Goal: Transaction & Acquisition: Book appointment/travel/reservation

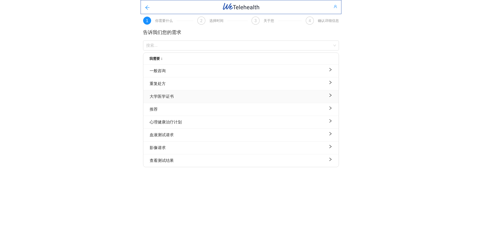
click at [197, 97] on div "大学医学证书" at bounding box center [241, 96] width 183 height 6
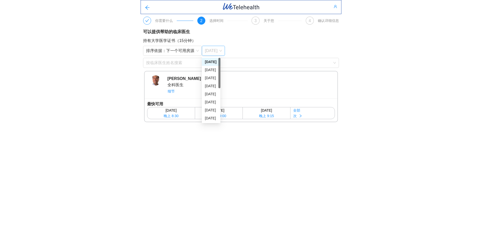
click at [209, 53] on font "[DATE]" at bounding box center [211, 50] width 13 height 4
click at [300, 112] on button "全部 次" at bounding box center [312, 113] width 44 height 12
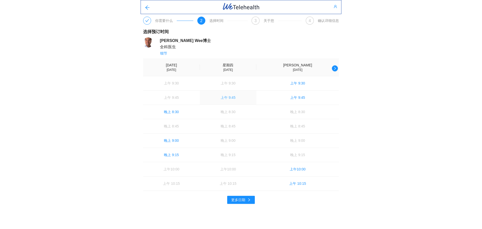
click at [235, 99] on font "上午 9:45" at bounding box center [228, 97] width 15 height 4
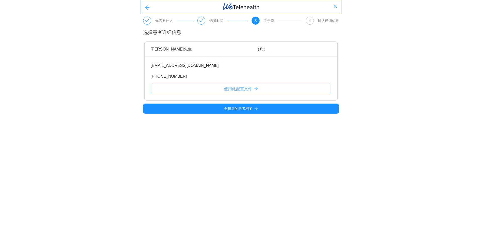
click at [229, 89] on font "使用此配置文件" at bounding box center [238, 89] width 28 height 4
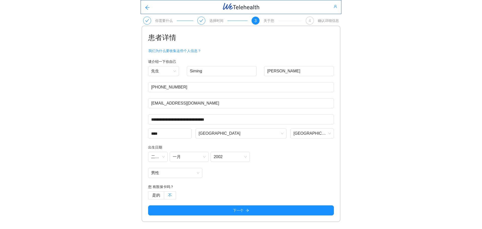
click at [173, 194] on label "不" at bounding box center [170, 195] width 12 height 8
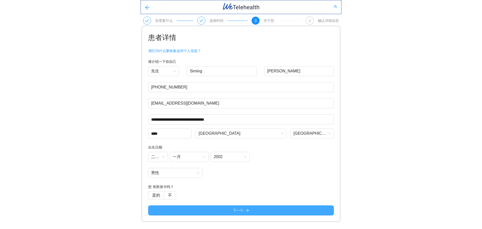
click at [222, 209] on button "下一个" at bounding box center [241, 210] width 186 height 10
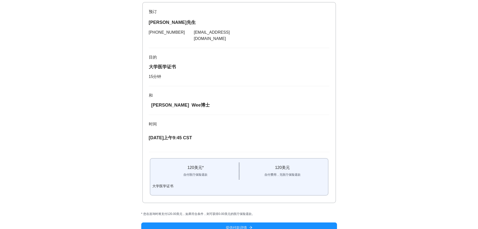
scroll to position [52, 0]
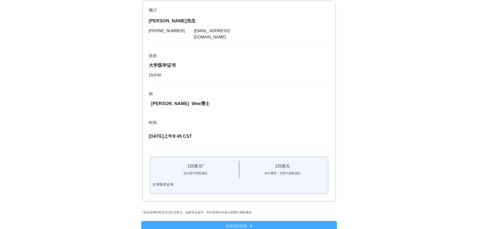
click at [228, 221] on button "提供付款详情" at bounding box center [239, 226] width 196 height 10
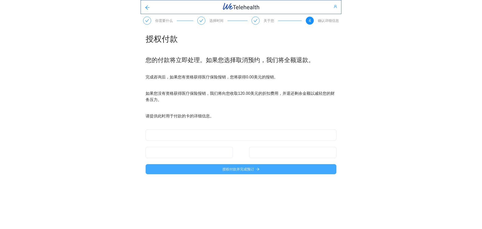
click at [249, 167] on font "授权付款并完成预订" at bounding box center [238, 169] width 32 height 4
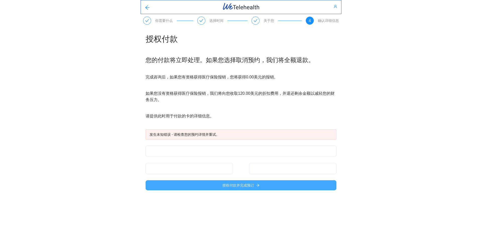
click at [243, 187] on font "授权付款并完成预订" at bounding box center [238, 185] width 32 height 4
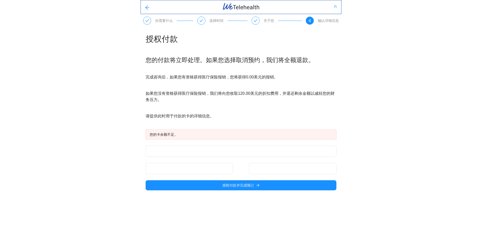
click at [335, 8] on icon "用户" at bounding box center [336, 7] width 4 height 4
click at [298, 18] on font "[EMAIL_ADDRESS][DOMAIN_NAME]" at bounding box center [318, 17] width 59 height 4
click at [147, 7] on icon "向左箭头" at bounding box center [147, 7] width 5 height 5
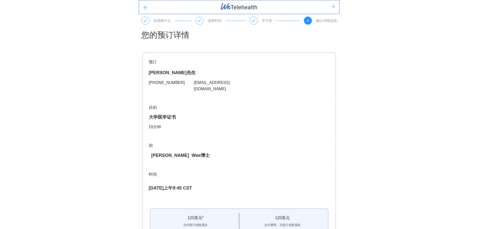
click at [147, 7] on icon "向左箭头" at bounding box center [145, 7] width 5 height 5
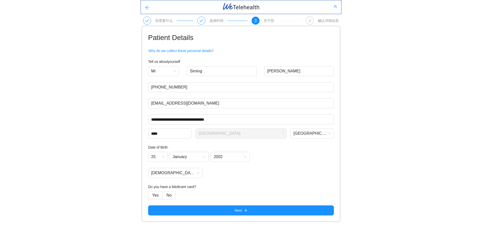
click at [147, 7] on icon "向左箭头" at bounding box center [147, 7] width 5 height 5
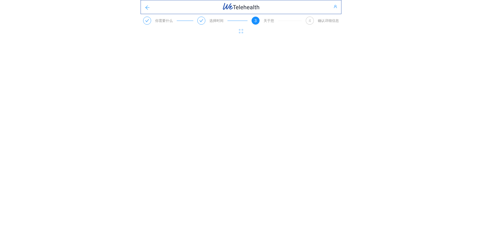
click at [147, 7] on icon "向左箭头" at bounding box center [147, 7] width 5 height 5
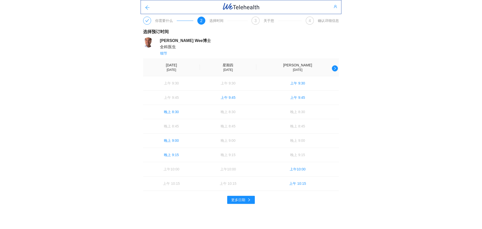
click at [147, 7] on icon "向左箭头" at bounding box center [147, 7] width 5 height 5
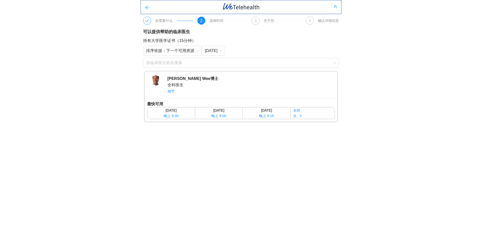
click at [147, 5] on button "button" at bounding box center [147, 7] width 13 height 10
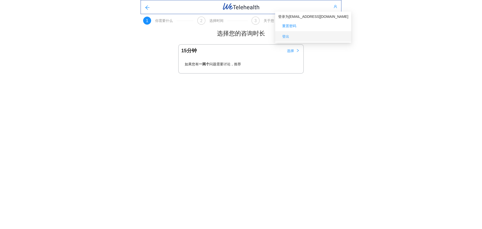
click at [306, 34] on span "登出" at bounding box center [313, 36] width 70 height 8
click at [336, 7] on icon "用户" at bounding box center [336, 7] width 4 height 4
click at [236, 64] on font "问题需要讨论，推荐" at bounding box center [225, 64] width 32 height 4
click at [293, 52] on font "选择" at bounding box center [290, 51] width 7 height 4
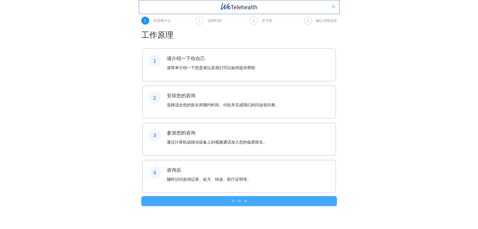
click at [229, 206] on button "下一个" at bounding box center [239, 201] width 196 height 10
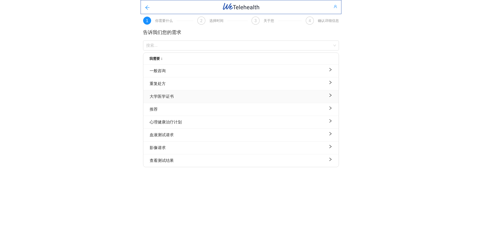
click at [170, 95] on font "大学医学证书" at bounding box center [162, 96] width 24 height 4
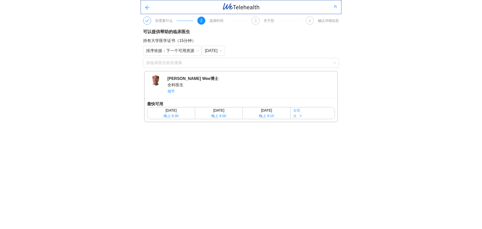
click at [293, 115] on font "次" at bounding box center [295, 116] width 4 height 4
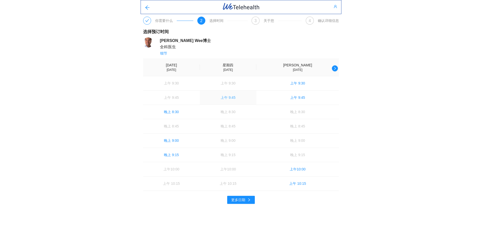
click at [246, 102] on button "上午 9:45" at bounding box center [228, 97] width 57 height 14
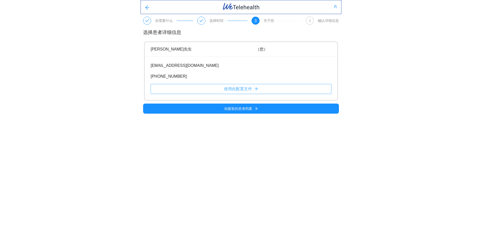
click at [228, 87] on font "使用此配置文件" at bounding box center [238, 89] width 28 height 4
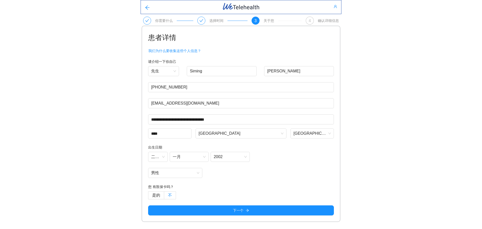
click at [170, 196] on font "不" at bounding box center [170, 195] width 4 height 4
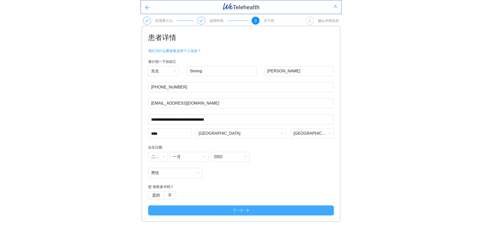
click at [252, 206] on button "下一个" at bounding box center [241, 210] width 186 height 10
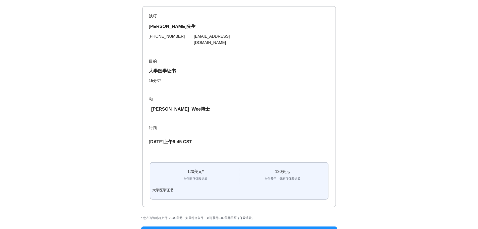
scroll to position [50, 0]
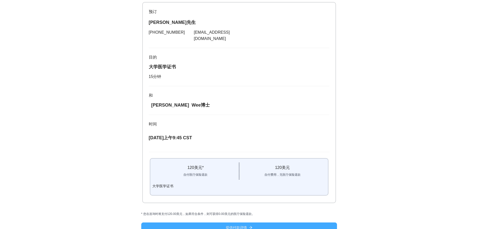
click at [256, 222] on button "提供付款详情" at bounding box center [239, 227] width 196 height 10
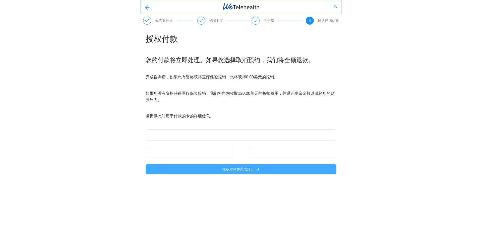
click at [254, 173] on button "授权付款并完成预订" at bounding box center [241, 169] width 191 height 10
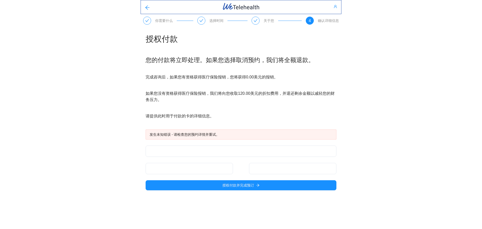
click at [255, 22] on icon "查看" at bounding box center [256, 20] width 4 height 3
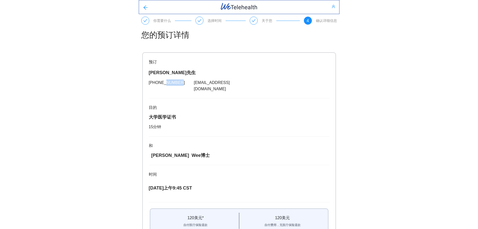
drag, startPoint x: 178, startPoint y: 83, endPoint x: 165, endPoint y: 85, distance: 13.5
click at [165, 85] on font "[PHONE_NUMBER]" at bounding box center [167, 82] width 36 height 4
click at [217, 78] on div "[PERSON_NAME]先生 [PHONE_NUMBER] [EMAIL_ADDRESS][DOMAIN_NAME]" at bounding box center [239, 80] width 181 height 23
click at [253, 21] on icon "查看" at bounding box center [254, 21] width 4 height 4
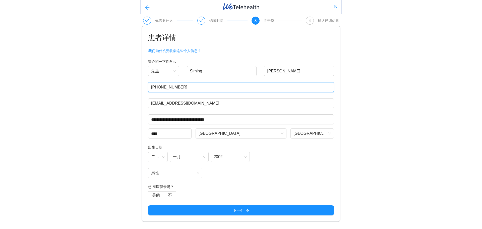
drag, startPoint x: 190, startPoint y: 86, endPoint x: 153, endPoint y: 91, distance: 37.1
click at [153, 91] on input "[PHONE_NUMBER]" at bounding box center [241, 87] width 186 height 10
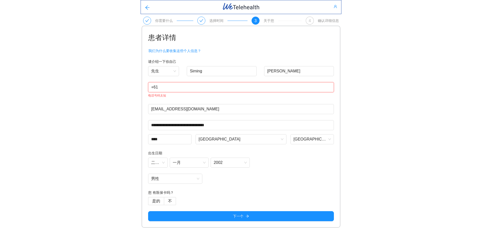
drag, startPoint x: 198, startPoint y: 78, endPoint x: 178, endPoint y: 88, distance: 22.2
click at [178, 88] on input "+61" at bounding box center [241, 87] width 186 height 10
type input "+"
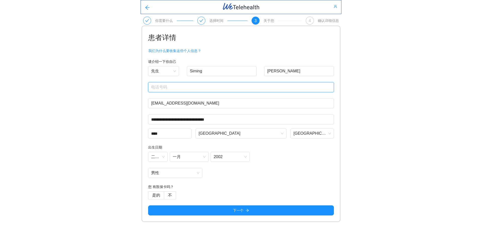
click at [201, 91] on input "text" at bounding box center [241, 87] width 186 height 10
type input "0413904108"
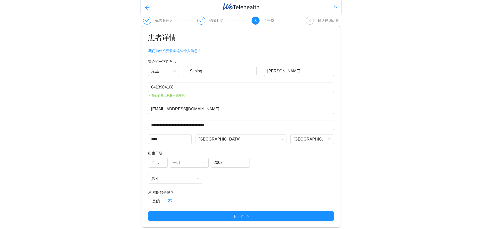
click at [173, 204] on label "不" at bounding box center [170, 201] width 12 height 8
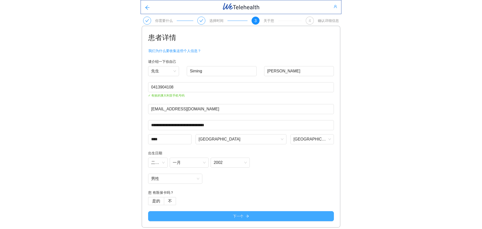
click at [224, 214] on button "下一个" at bounding box center [241, 216] width 186 height 10
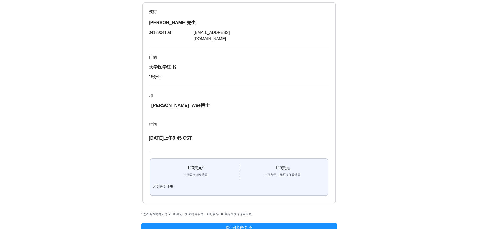
scroll to position [52, 0]
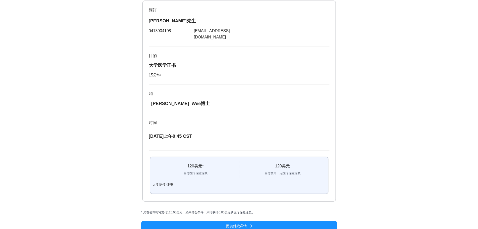
click at [224, 214] on div "您的预订详情 预订 [PERSON_NAME]先生 0413904108 [EMAIL_ADDRESS][DOMAIN_NAME] 目的 大学医学证书 15 …" at bounding box center [239, 104] width 201 height 262
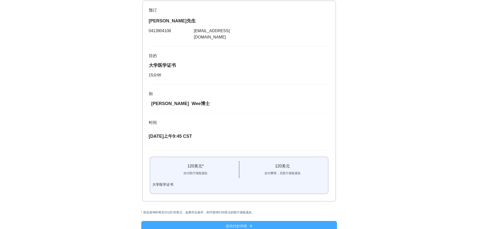
click at [225, 221] on button "提供付款详情" at bounding box center [239, 226] width 196 height 10
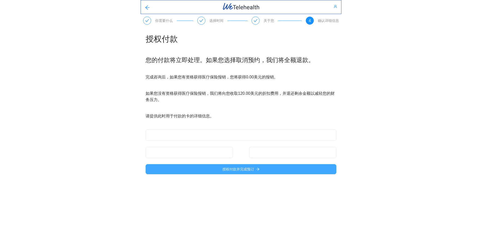
click at [302, 169] on button "授权付款并完成预订" at bounding box center [241, 169] width 191 height 10
